Goal: Information Seeking & Learning: Stay updated

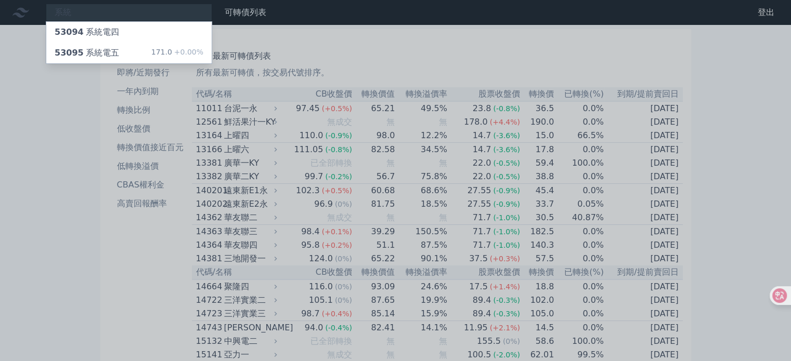
type input "系統"
click at [140, 73] on div at bounding box center [395, 180] width 791 height 361
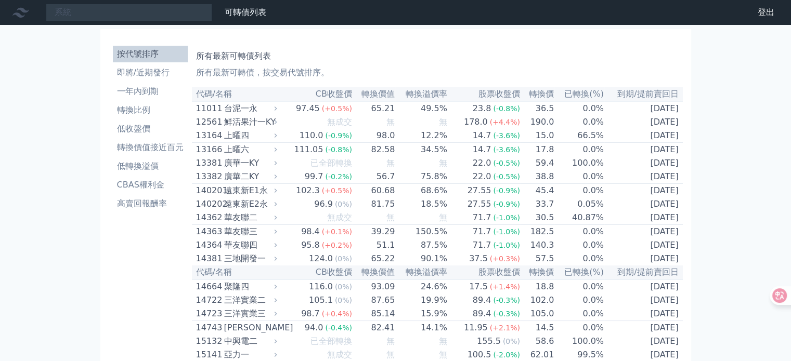
click at [140, 73] on li "即將/近期發行" at bounding box center [150, 73] width 75 height 12
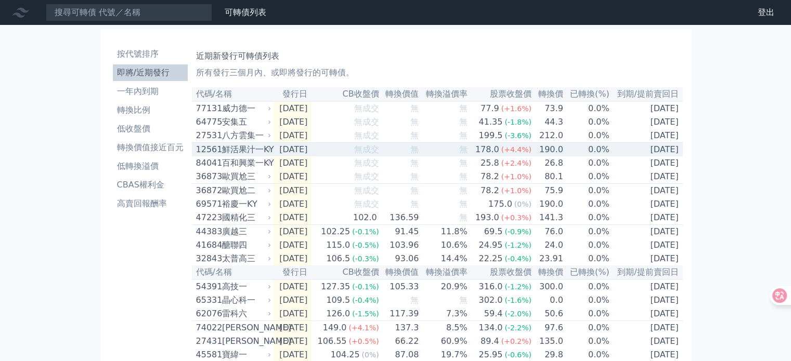
scroll to position [52, 0]
